Goal: Task Accomplishment & Management: Manage account settings

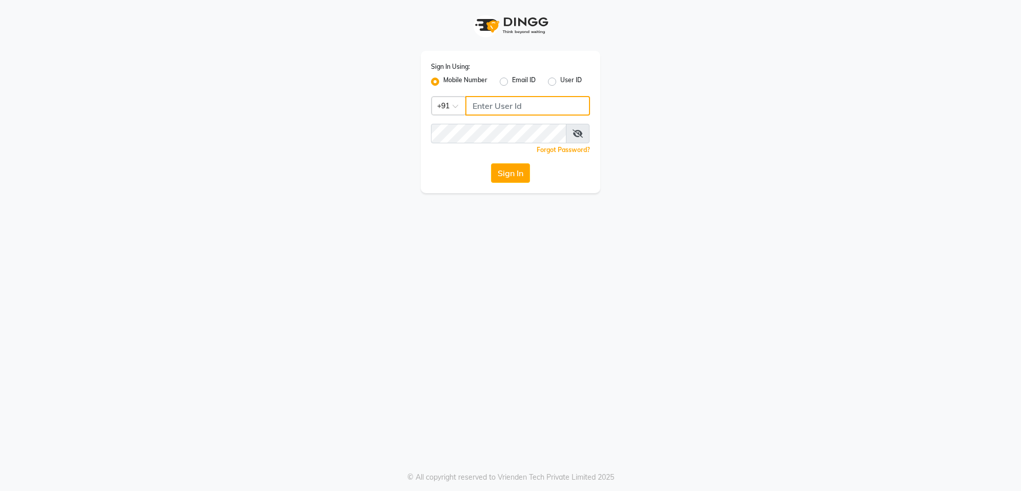
click at [573, 103] on input "Username" at bounding box center [528, 106] width 125 height 20
type input "9372017818"
drag, startPoint x: 444, startPoint y: 121, endPoint x: 451, endPoint y: 122, distance: 6.8
click at [444, 121] on div "Sign In Using: Mobile Number Email ID User ID Country Code × [PHONE_NUMBER] Rem…" at bounding box center [511, 122] width 180 height 142
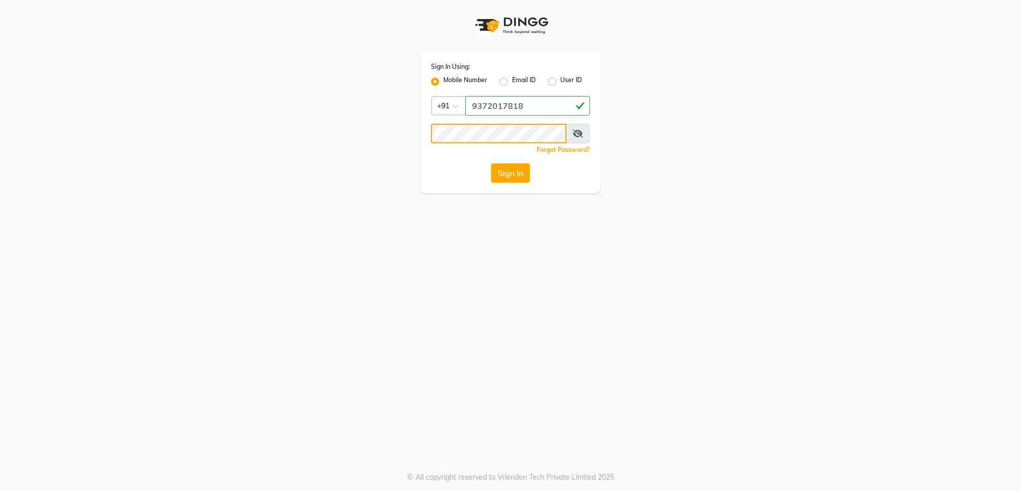
click at [491, 163] on button "Sign In" at bounding box center [510, 173] width 39 height 20
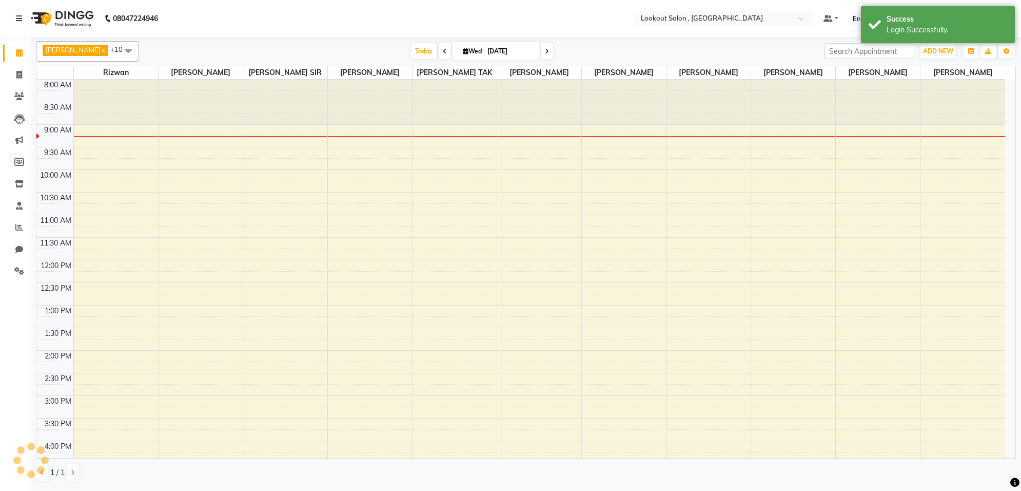
select select "en"
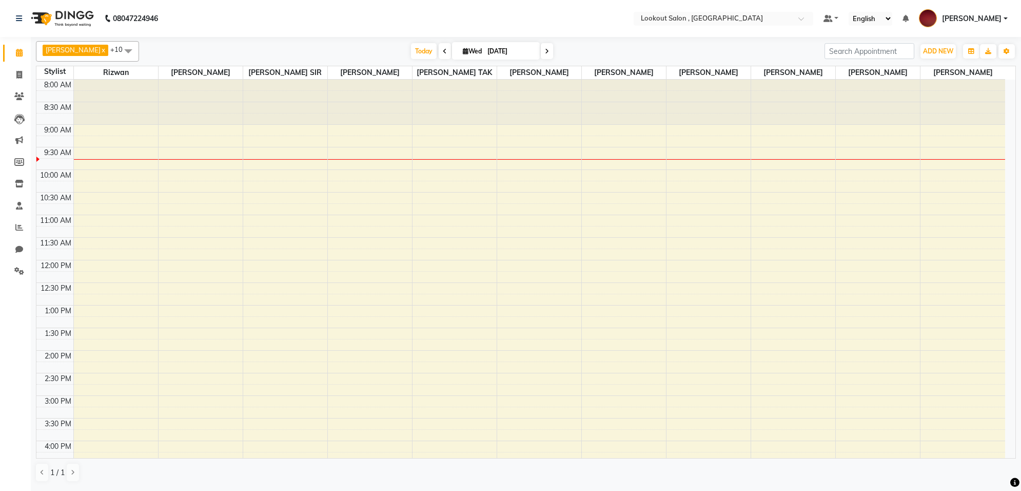
click at [886, 16] on select "English ENGLISH Español العربية मराठी हिंदी ગુજરાતી தமிழ் 中文" at bounding box center [871, 19] width 44 height 14
click at [891, 22] on select "English ENGLISH Español العربية मराठी हिंदी ગુજરાતી தமிழ் 中文" at bounding box center [871, 19] width 44 height 14
click at [18, 228] on icon at bounding box center [19, 227] width 8 height 8
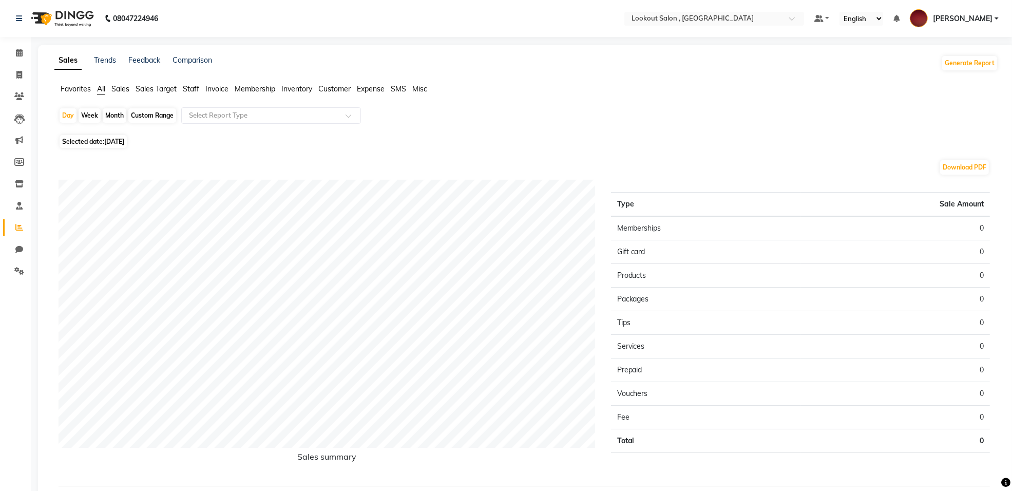
click at [127, 136] on span "Selected date: [DATE]" at bounding box center [93, 141] width 67 height 13
select select "9"
select select "2025"
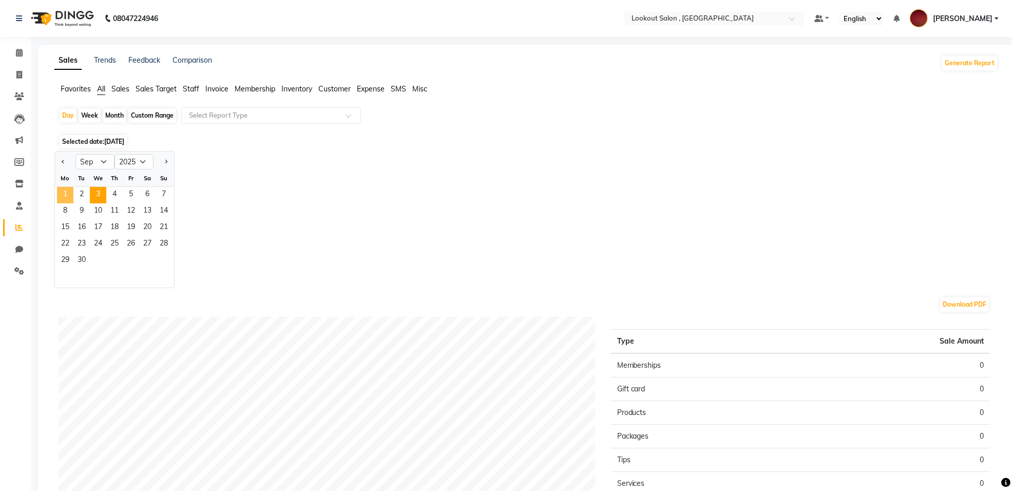
click at [67, 190] on span "1" at bounding box center [65, 195] width 16 height 16
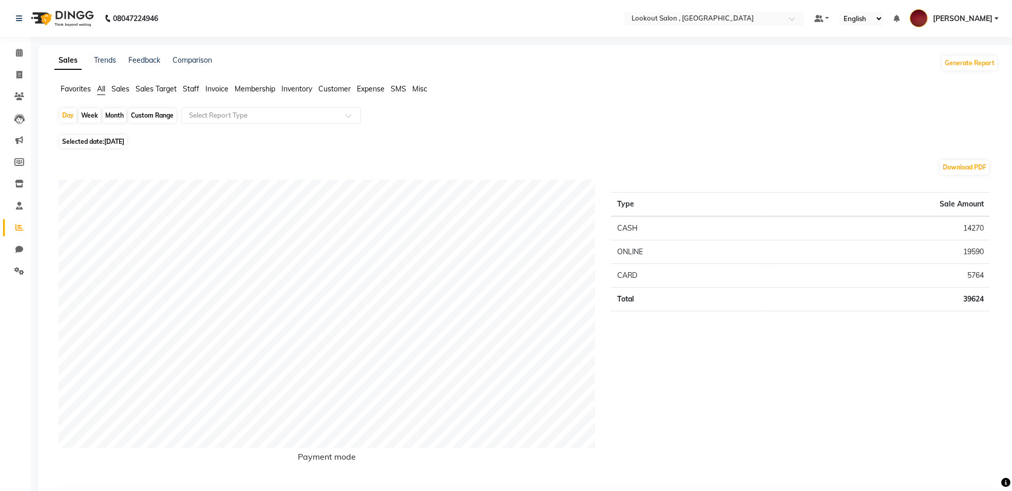
click at [103, 88] on span "All" at bounding box center [101, 88] width 8 height 9
click at [113, 144] on span "[DATE]" at bounding box center [114, 142] width 20 height 8
select select "9"
select select "2025"
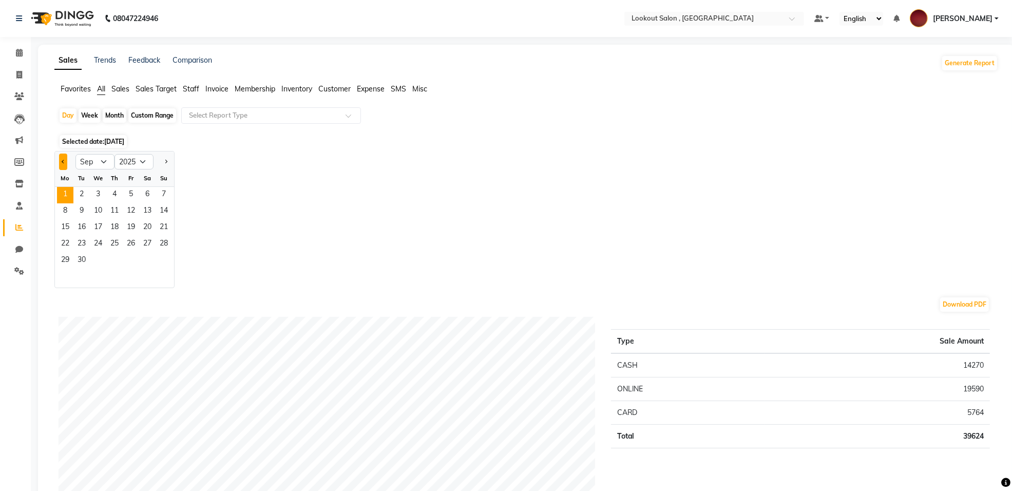
click at [60, 161] on button "Previous month" at bounding box center [63, 161] width 8 height 16
select select "8"
click at [131, 197] on span "1" at bounding box center [131, 195] width 16 height 16
click at [167, 258] on span "31" at bounding box center [164, 261] width 16 height 16
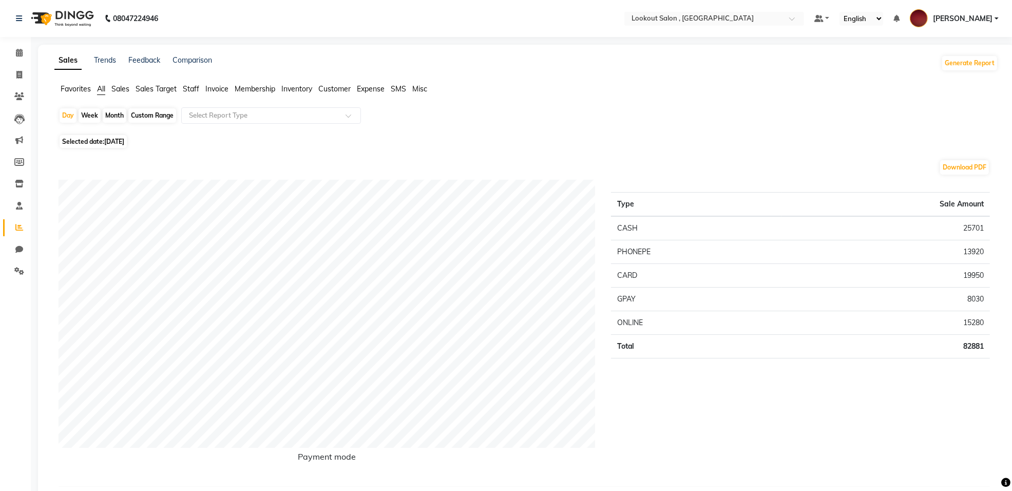
click at [127, 137] on span "Selected date: [DATE]" at bounding box center [93, 141] width 67 height 13
select select "8"
select select "2025"
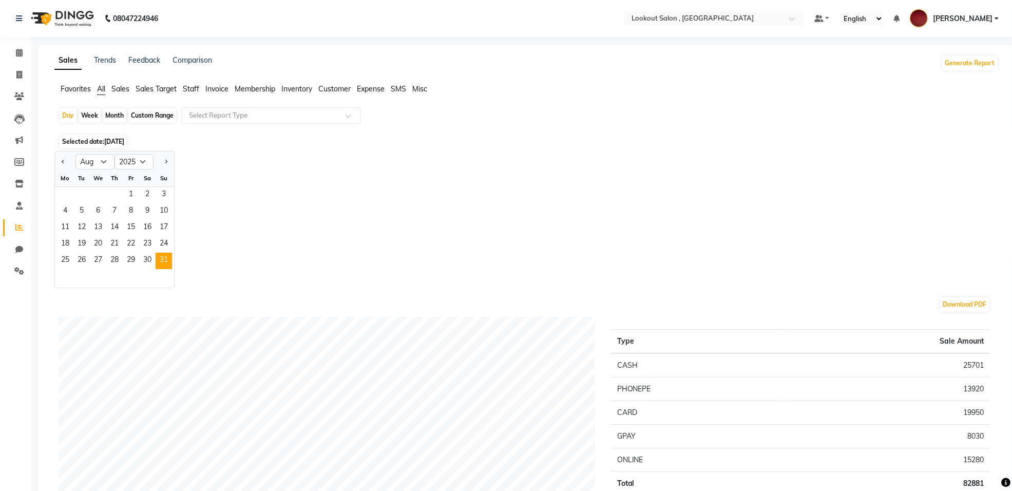
click at [116, 113] on div "Month" at bounding box center [115, 115] width 24 height 14
select select "8"
select select "2025"
click at [114, 117] on div "Month" at bounding box center [115, 115] width 24 height 14
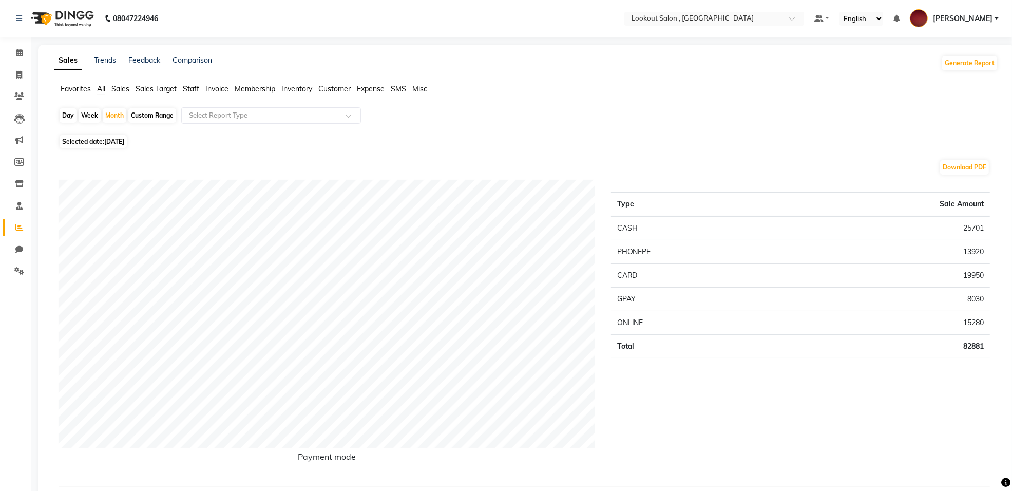
drag, startPoint x: 120, startPoint y: 140, endPoint x: 119, endPoint y: 148, distance: 7.8
click at [120, 141] on span "[DATE]" at bounding box center [114, 142] width 20 height 8
select select "8"
select select "2025"
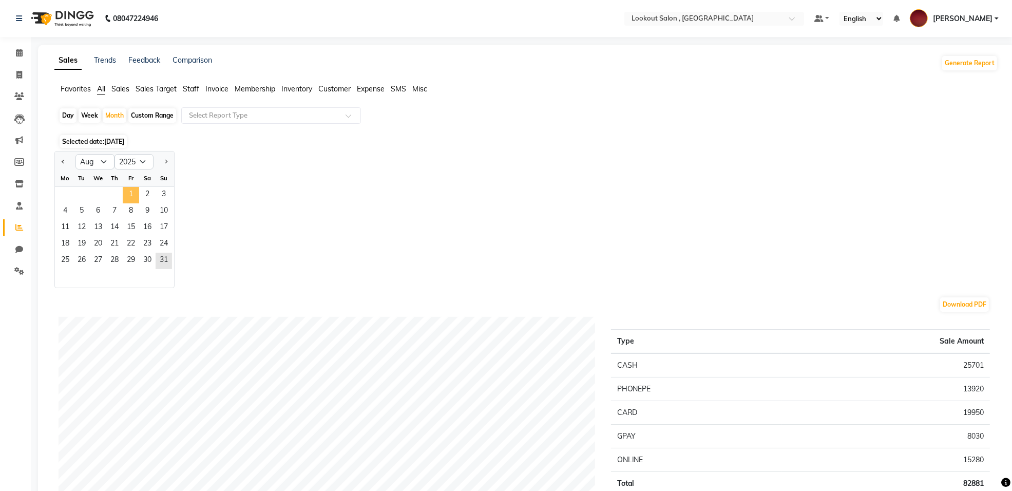
click at [131, 192] on span "1" at bounding box center [131, 195] width 16 height 16
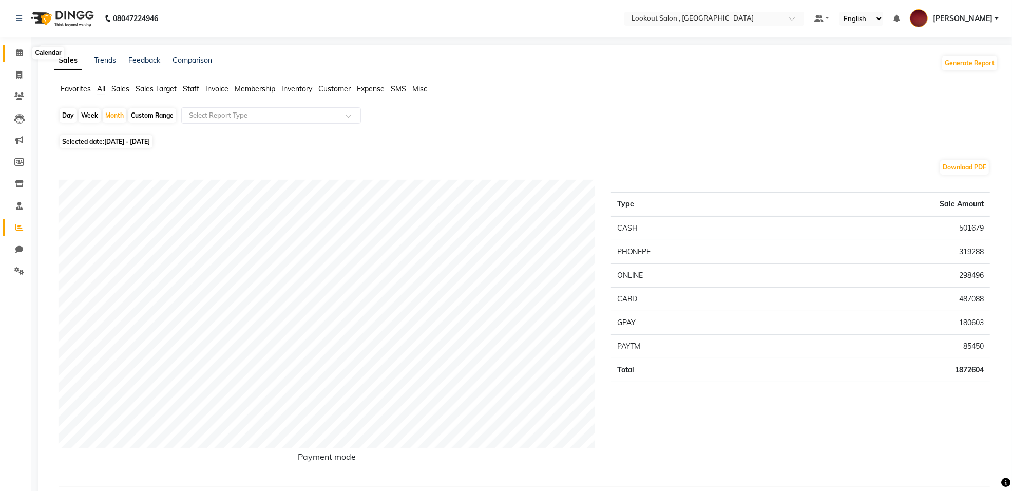
drag, startPoint x: 23, startPoint y: 50, endPoint x: 7, endPoint y: 59, distance: 18.8
click at [23, 49] on span at bounding box center [19, 53] width 18 height 12
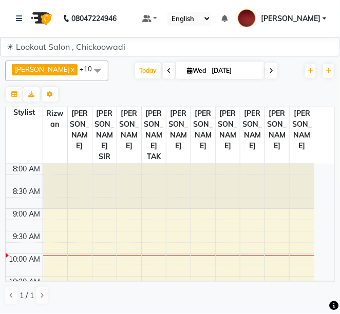
drag, startPoint x: 320, startPoint y: 281, endPoint x: 339, endPoint y: 293, distance: 22.4
click at [335, 289] on div "[PERSON_NAME] x [PERSON_NAME] x [PERSON_NAME] x [PERSON_NAME] x [PERSON_NAME] S…" at bounding box center [170, 184] width 340 height 256
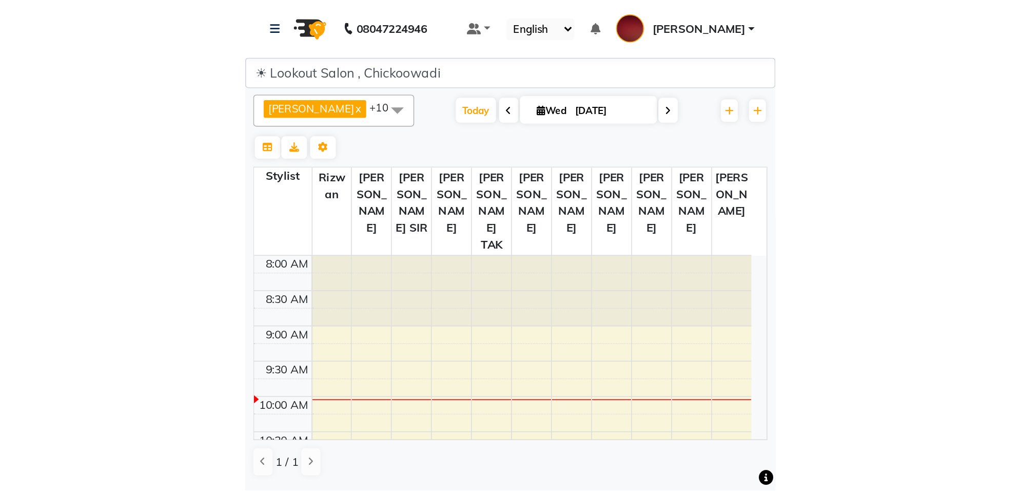
scroll to position [13, 0]
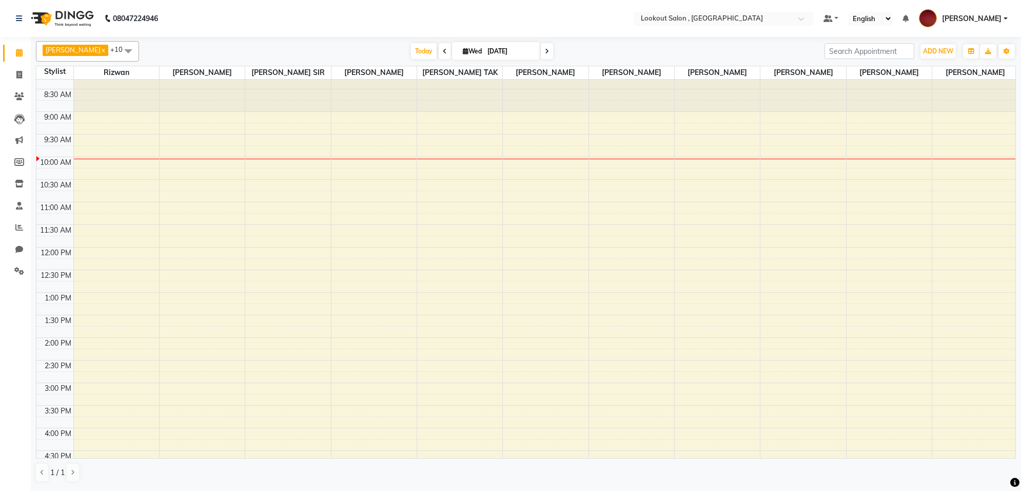
click at [955, 22] on span "[PERSON_NAME]" at bounding box center [972, 18] width 60 height 11
click at [956, 79] on link "Sign out" at bounding box center [955, 74] width 94 height 16
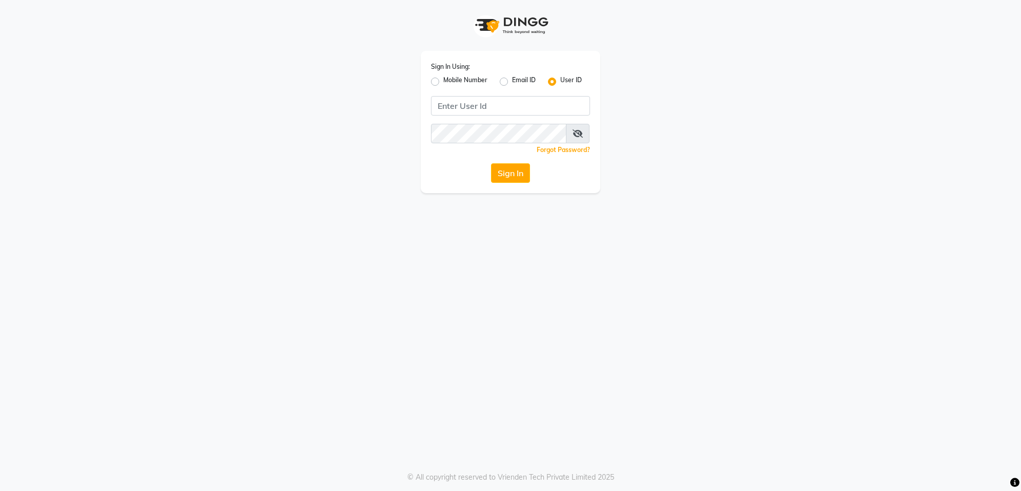
click at [476, 77] on label "Mobile Number" at bounding box center [465, 81] width 44 height 12
click at [450, 77] on input "Mobile Number" at bounding box center [446, 78] width 7 height 7
radio input "true"
radio input "false"
click at [490, 96] on input "Username" at bounding box center [528, 106] width 125 height 20
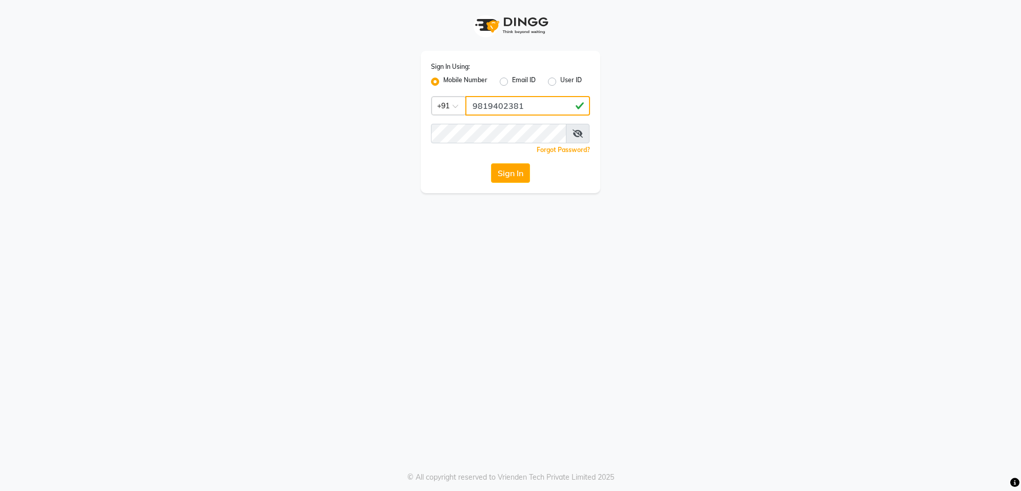
type input "9819402381"
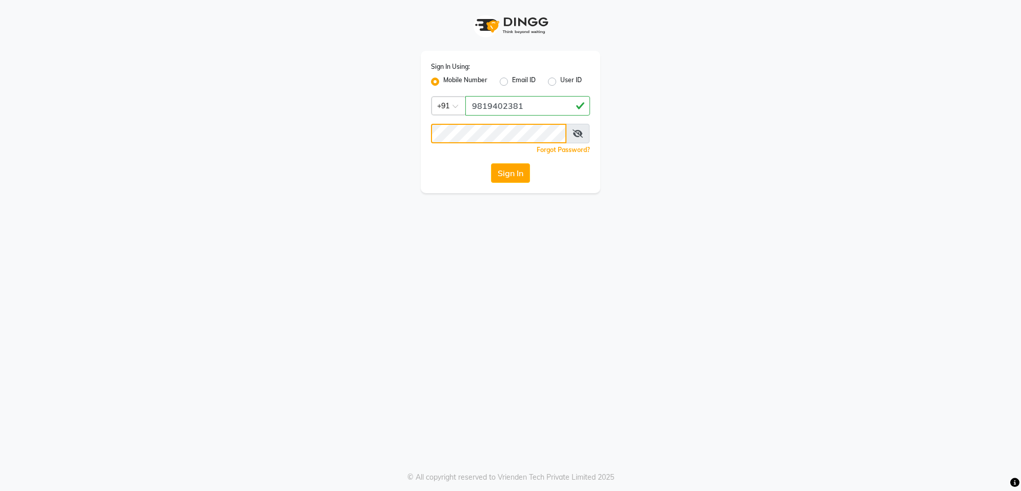
click at [491, 163] on button "Sign In" at bounding box center [510, 173] width 39 height 20
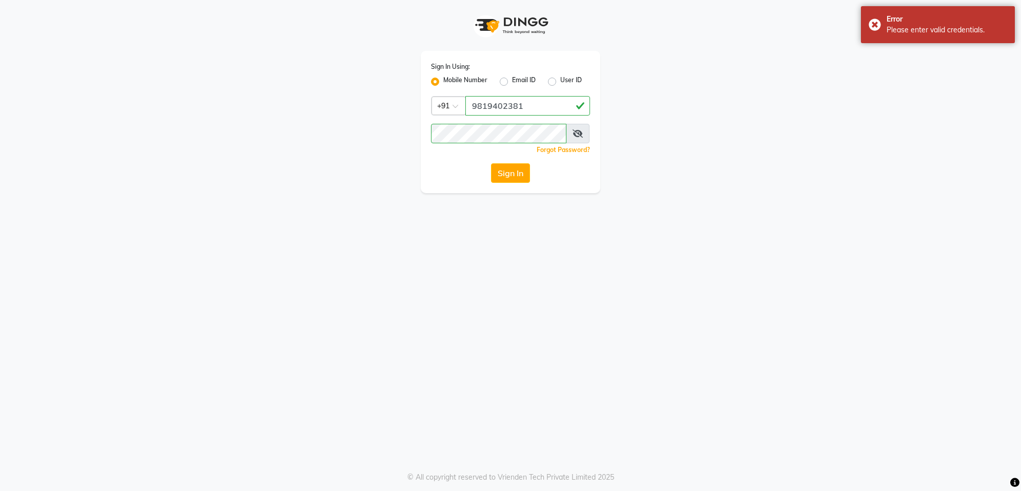
click at [575, 139] on span at bounding box center [578, 134] width 24 height 20
click at [586, 124] on span at bounding box center [578, 134] width 24 height 20
click at [580, 129] on icon at bounding box center [578, 133] width 10 height 8
click at [491, 163] on button "Sign In" at bounding box center [510, 173] width 39 height 20
